Goal: Find specific page/section: Find specific page/section

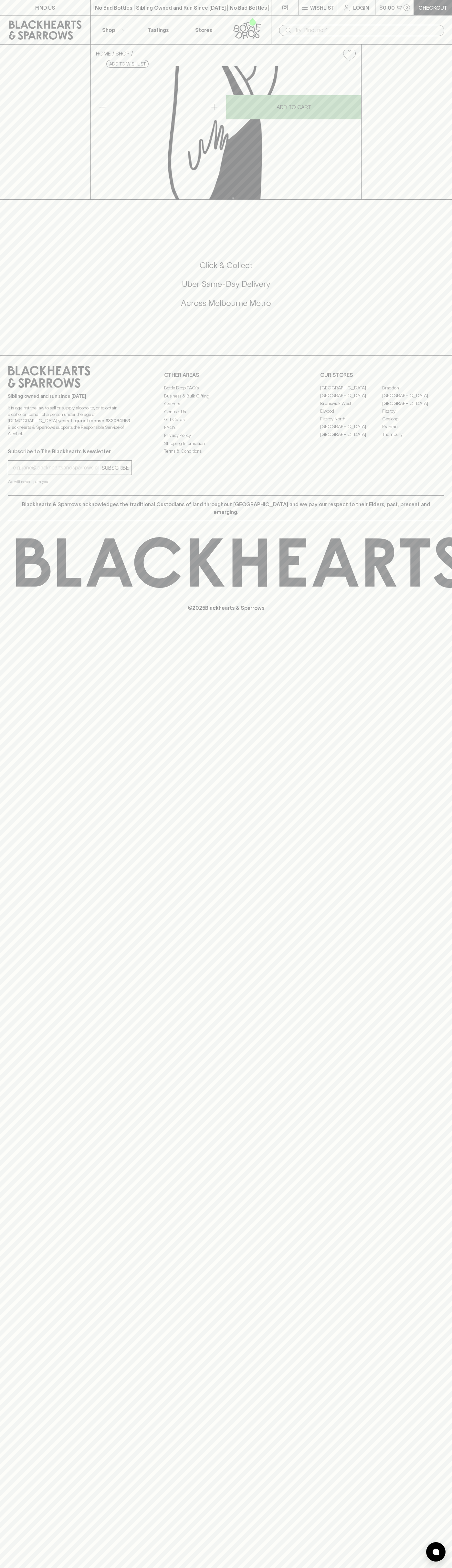
click at [224, 24] on link "Stores" at bounding box center [203, 29] width 45 height 29
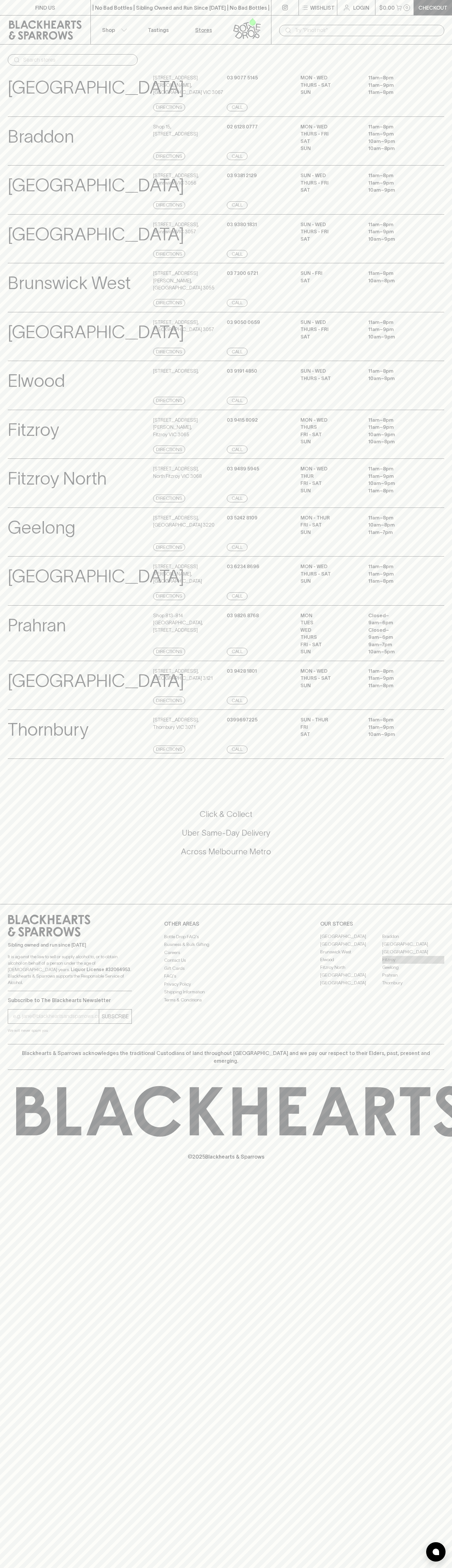
click at [427, 964] on link "Fitzroy" at bounding box center [413, 960] width 62 height 8
click at [378, 1567] on html "FIND US | No Bad Bottles | Sibling Owned and Run Since 2006 | No Bad Bottles | …" at bounding box center [226, 784] width 452 height 1568
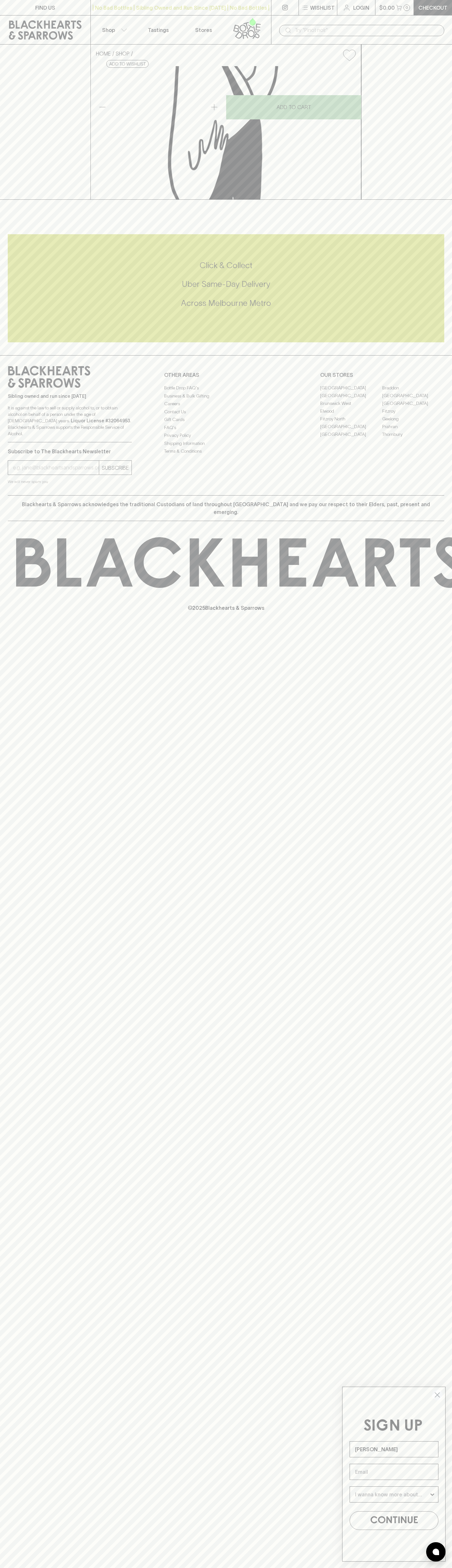
type input "[PERSON_NAME]"
